Goal: Communication & Community: Answer question/provide support

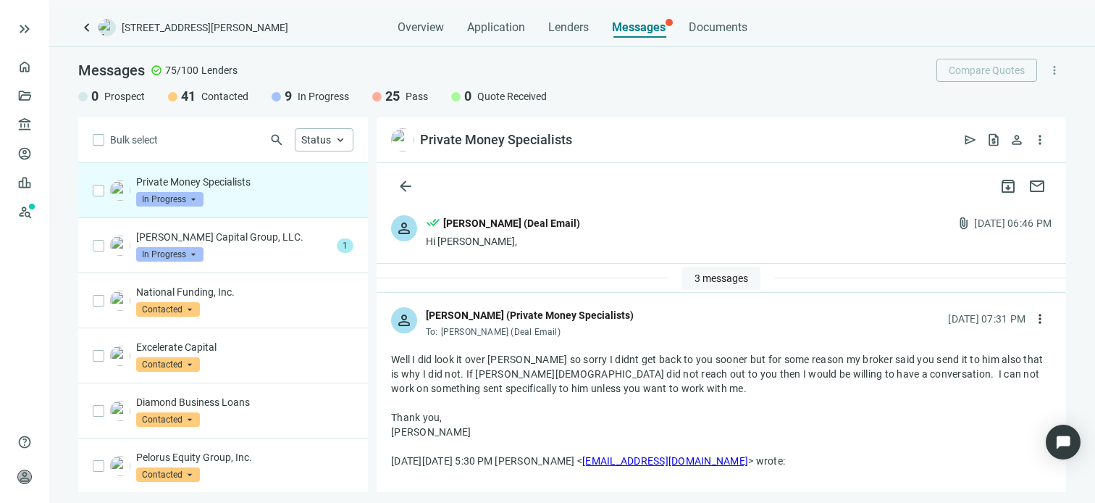
click at [704, 273] on span "3 messages" at bounding box center [722, 278] width 54 height 12
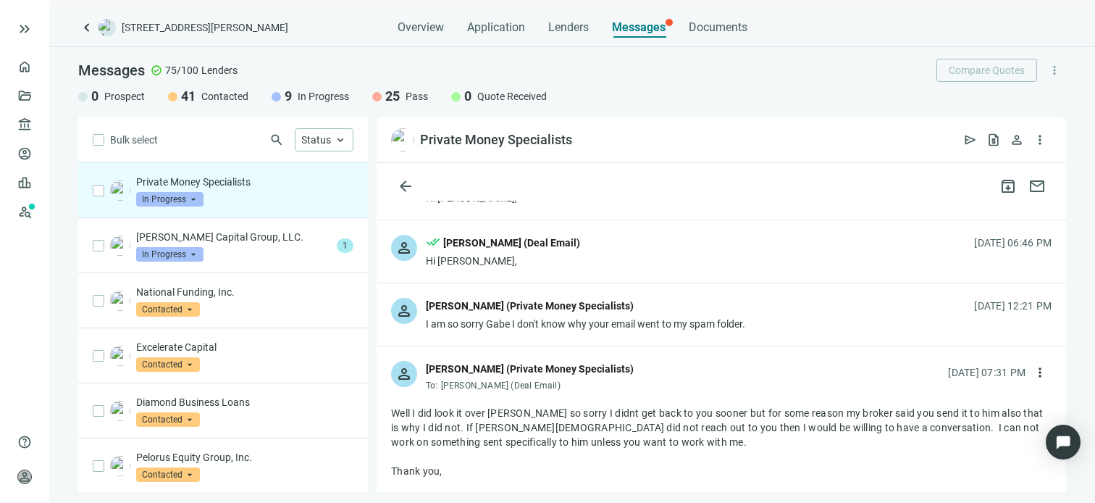
scroll to position [145, 0]
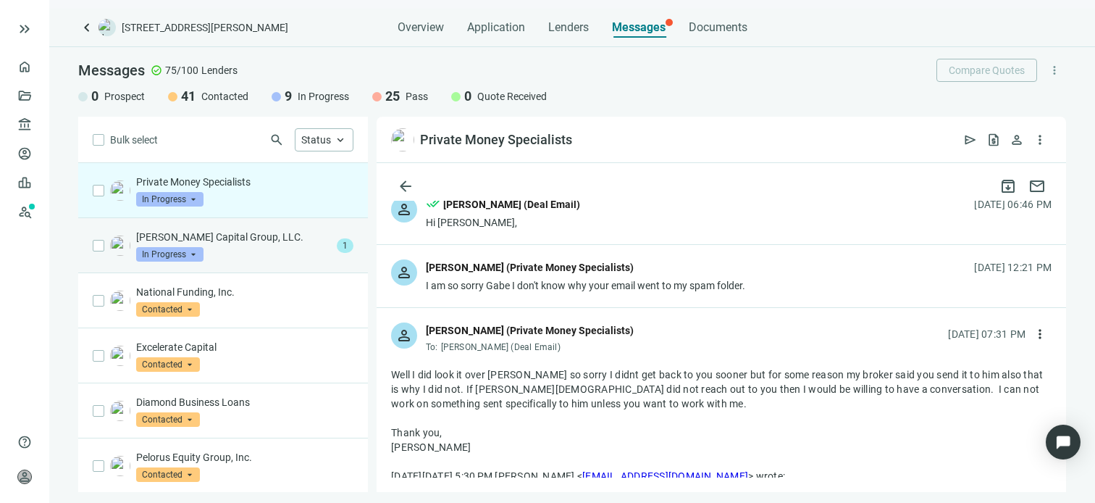
click at [206, 246] on div "Whitlock Capital Group, LLC. In Progress arrow_drop_down" at bounding box center [233, 246] width 195 height 32
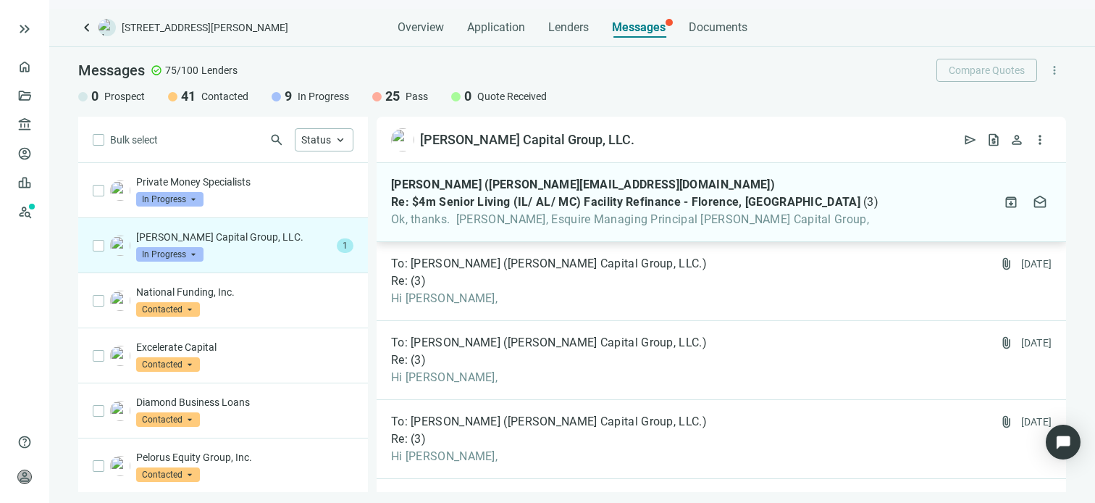
click at [527, 222] on span "Ok, thanks. Sean Whitlock, Esquire Managing Principal Whitlock Capital Group," at bounding box center [635, 219] width 488 height 14
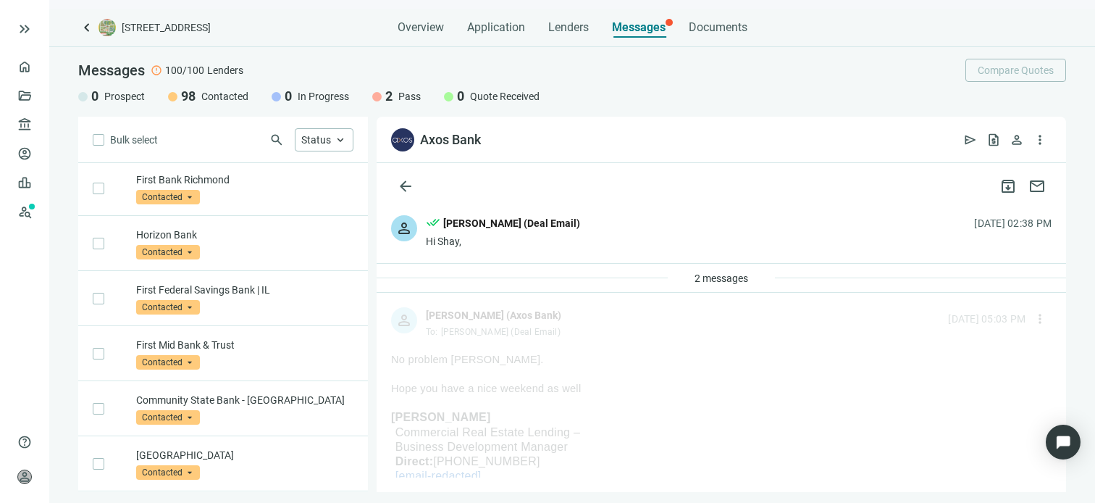
scroll to position [5153, 0]
